Goal: Navigation & Orientation: Find specific page/section

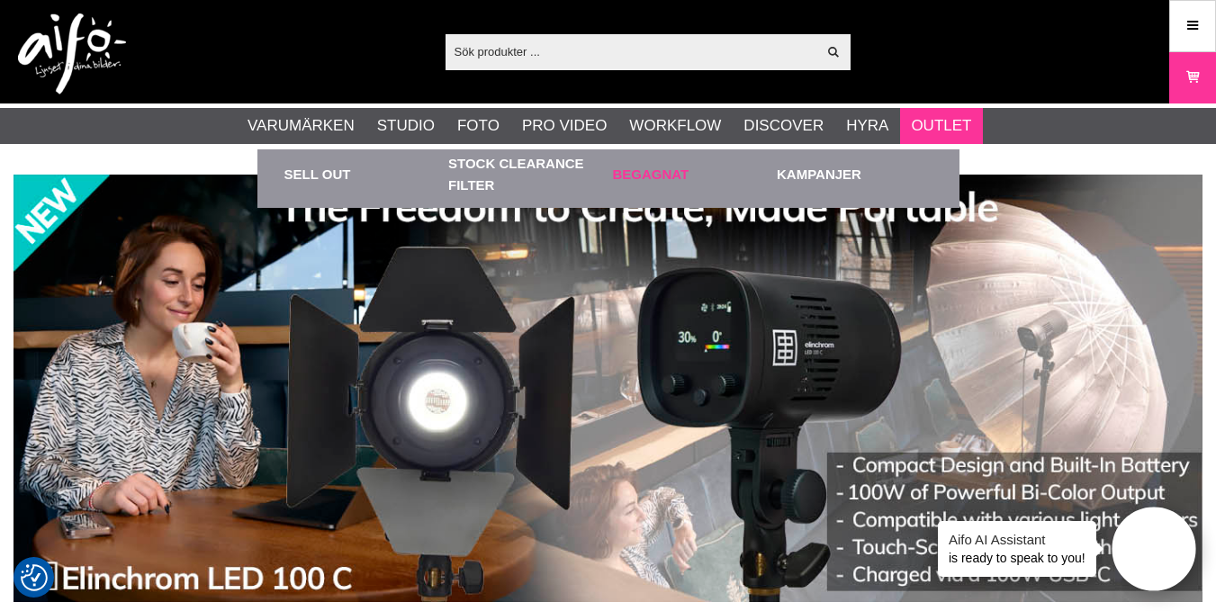
click at [676, 170] on link "Begagnat" at bounding box center [691, 174] width 156 height 50
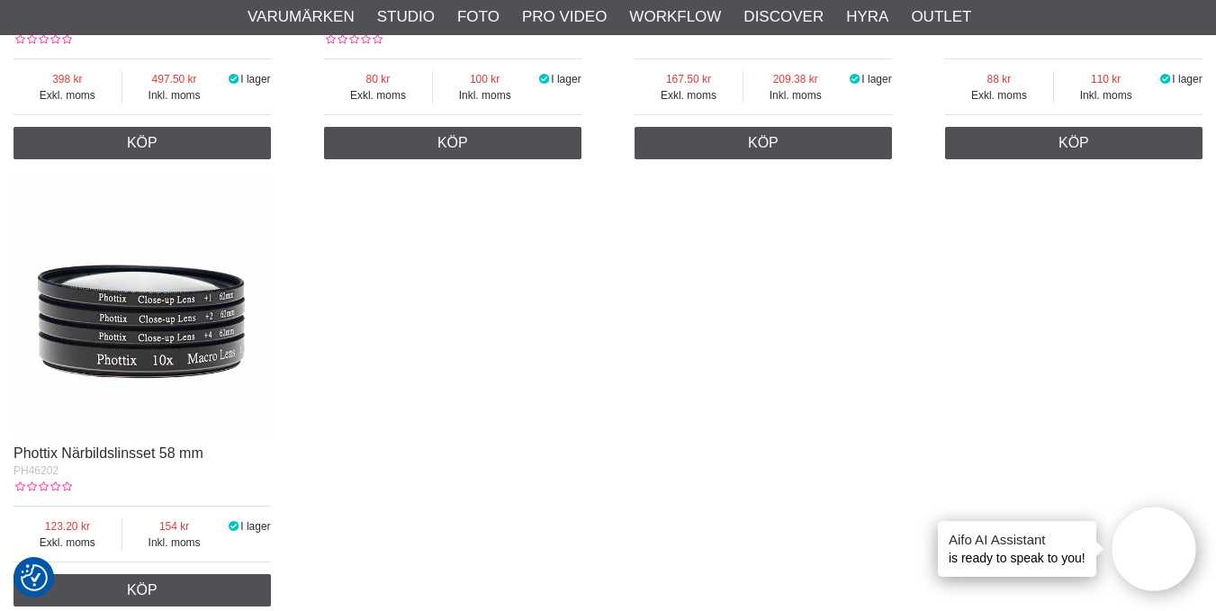
scroll to position [3231, 0]
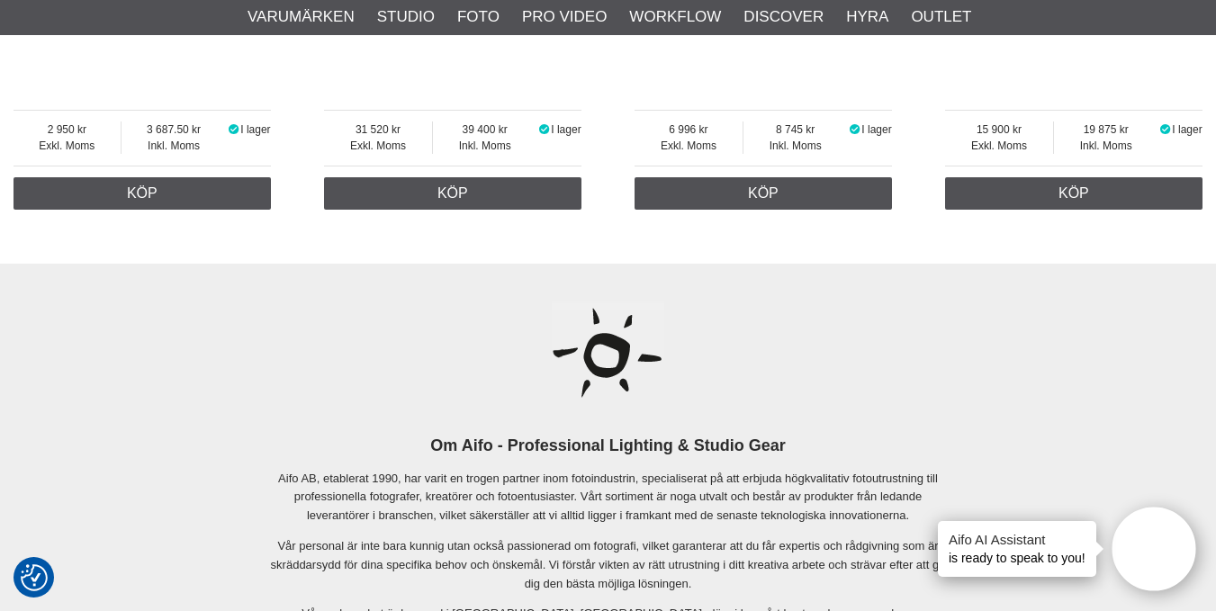
scroll to position [3443, 0]
